Goal: Task Accomplishment & Management: Manage account settings

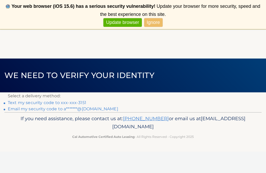
click at [75, 101] on link "Text my security code to xxx-xxx-3151" at bounding box center [47, 102] width 78 height 5
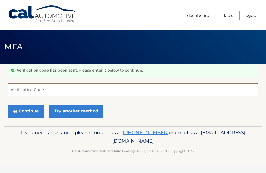
click at [73, 89] on input "Verification Code" at bounding box center [133, 89] width 250 height 13
type input "225197"
click at [29, 110] on button "Continue" at bounding box center [26, 110] width 36 height 13
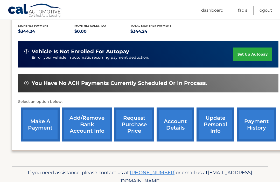
scroll to position [110, 0]
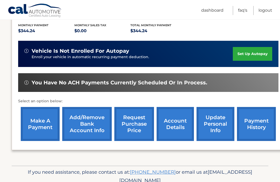
click at [42, 125] on link "make a payment" at bounding box center [40, 124] width 39 height 34
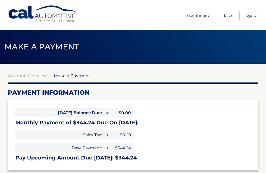
select select "YmIyYmViOTItYzFlYy00MGRmLTg4NmItMGNmM2M3ZWMxYzM1"
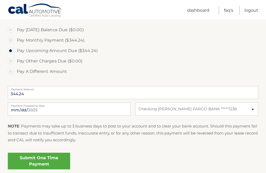
scroll to position [155, 0]
click at [57, 159] on link "Submit One Time Payment" at bounding box center [39, 160] width 62 height 17
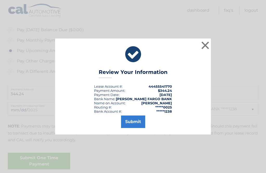
click at [137, 126] on button "Submit" at bounding box center [133, 121] width 24 height 12
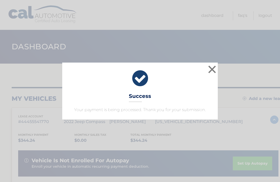
click at [214, 69] on button "×" at bounding box center [212, 69] width 10 height 10
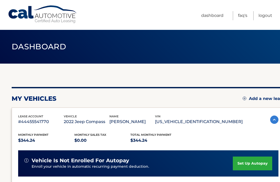
click at [272, 15] on link "Logout" at bounding box center [266, 15] width 14 height 9
